Goal: Task Accomplishment & Management: Manage account settings

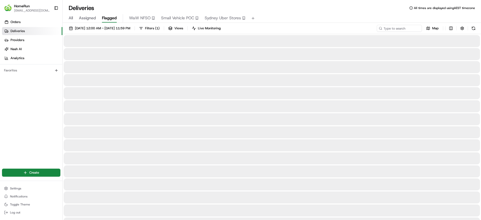
click at [104, 17] on span "Flagged" at bounding box center [109, 18] width 15 height 6
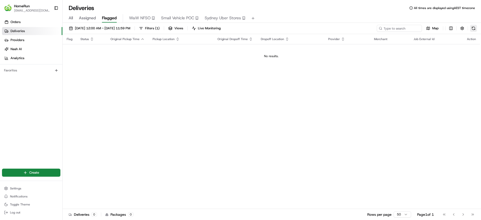
click at [475, 28] on button at bounding box center [473, 28] width 7 height 7
click at [120, 28] on span "[DATE] 12:00 AM - [DATE] 11:59 PM" at bounding box center [102, 28] width 55 height 5
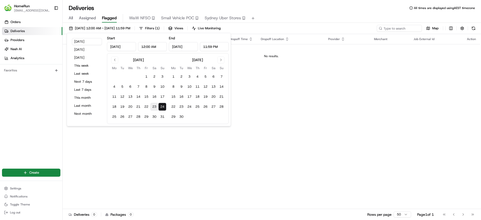
click at [155, 104] on button "23" at bounding box center [154, 107] width 8 height 8
type input "Aug 23, 2025"
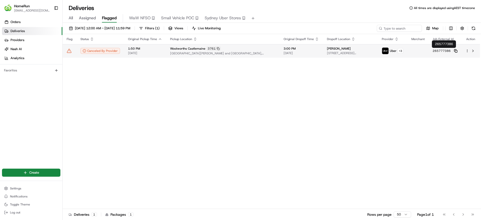
click at [455, 50] on rect at bounding box center [456, 51] width 2 height 2
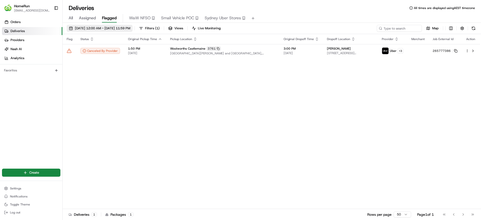
click at [130, 28] on span "23/08/2025 12:00 AM - 23/08/2025 11:59 PM" at bounding box center [102, 28] width 55 height 5
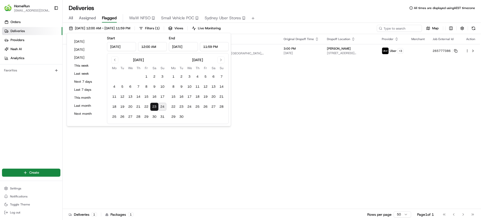
click at [366, 101] on div "Flag Status Original Pickup Time Pickup Location Original Dropoff Time Dropoff …" at bounding box center [271, 121] width 417 height 175
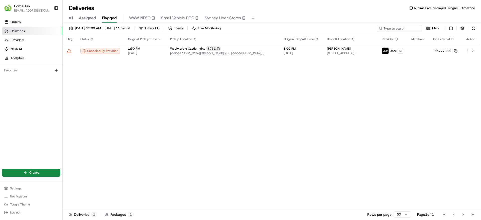
click at [390, 59] on div "Flag Status Original Pickup Time Pickup Location Original Dropoff Time Dropoff …" at bounding box center [271, 121] width 417 height 175
click at [375, 57] on td "Joshua Rand 10 Thomas St, Castlemaine, VIC 3450, AU" at bounding box center [350, 51] width 55 height 14
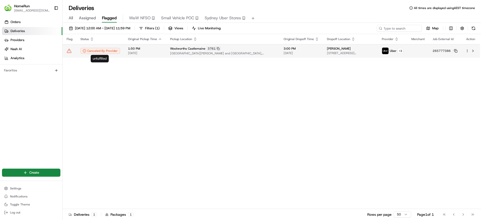
click at [116, 47] on td "Canceled By Provider" at bounding box center [100, 51] width 48 height 14
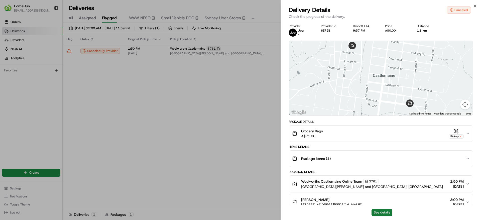
click at [376, 213] on button "See details" at bounding box center [381, 212] width 21 height 7
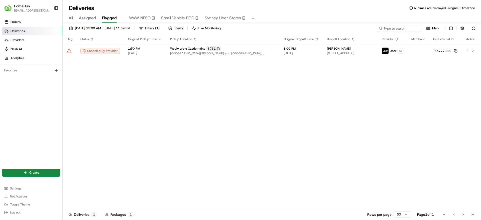
click at [477, 29] on div "23/08/2025 12:00 AM - 23/08/2025 11:59 PM Filters ( 1 ) Views Live Monitoring M…" at bounding box center [272, 29] width 418 height 9
click at [476, 29] on button at bounding box center [473, 28] width 7 height 7
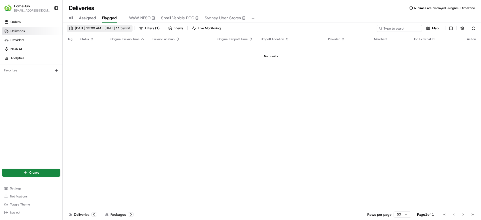
click at [130, 30] on span "23/08/2025 12:00 AM - 23/08/2025 11:59 PM" at bounding box center [102, 28] width 55 height 5
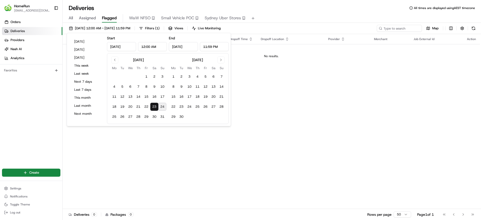
click at [164, 107] on button "24" at bounding box center [162, 107] width 8 height 8
type input "Aug 24, 2025"
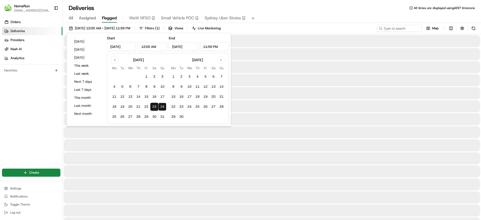
click at [161, 105] on button "24" at bounding box center [162, 107] width 8 height 8
type input "Aug 24, 2025"
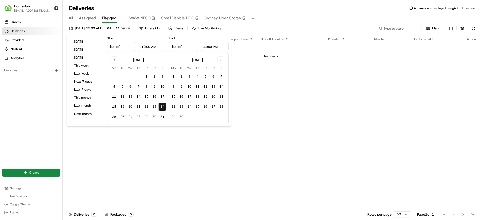
click at [328, 1] on div "Deliveries All times are displayed using AEST timezone All Assigned Flagged WaW…" at bounding box center [272, 110] width 418 height 220
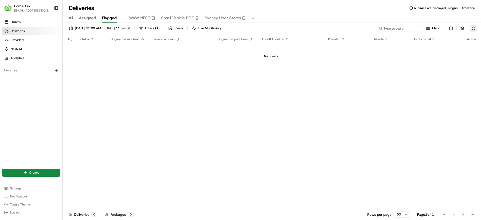
click at [473, 26] on button at bounding box center [473, 28] width 7 height 7
click at [471, 31] on button at bounding box center [473, 28] width 7 height 7
click at [470, 27] on button at bounding box center [473, 28] width 7 height 7
click at [30, 212] on button "Log out" at bounding box center [31, 212] width 58 height 7
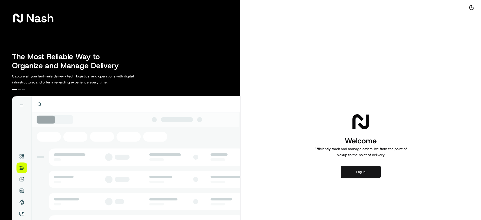
click at [344, 167] on button "Log in" at bounding box center [360, 172] width 40 height 12
